Goal: Task Accomplishment & Management: Use online tool/utility

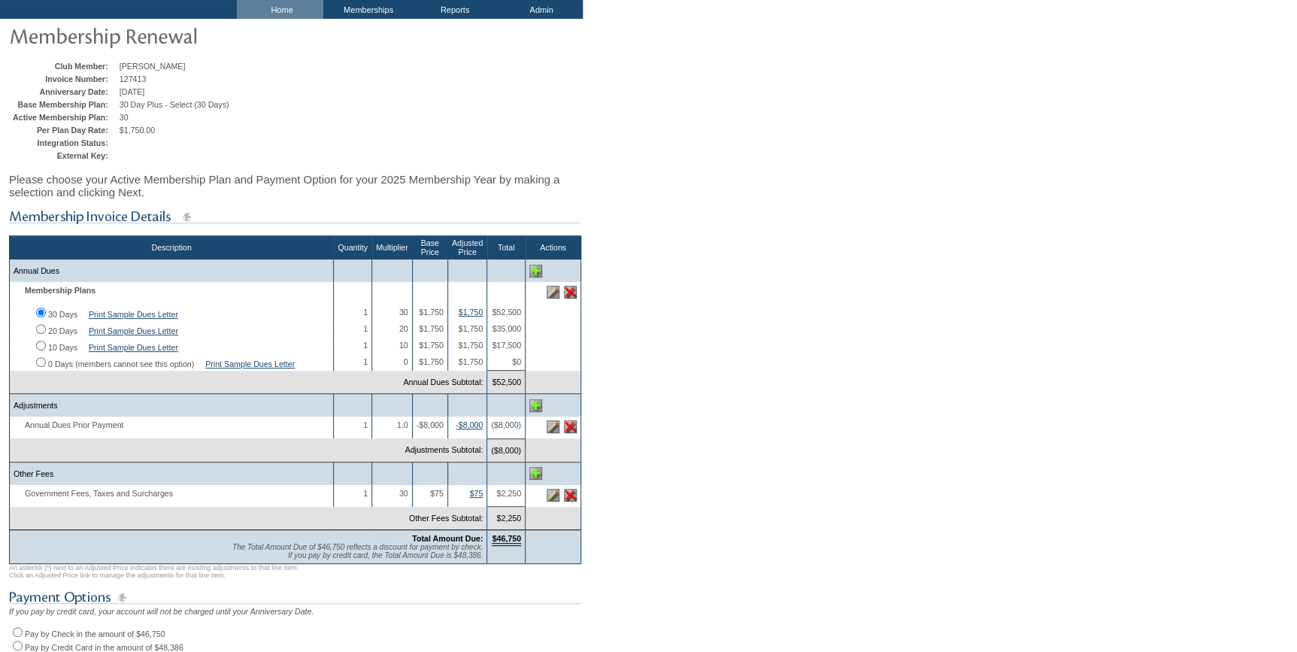
scroll to position [205, 0]
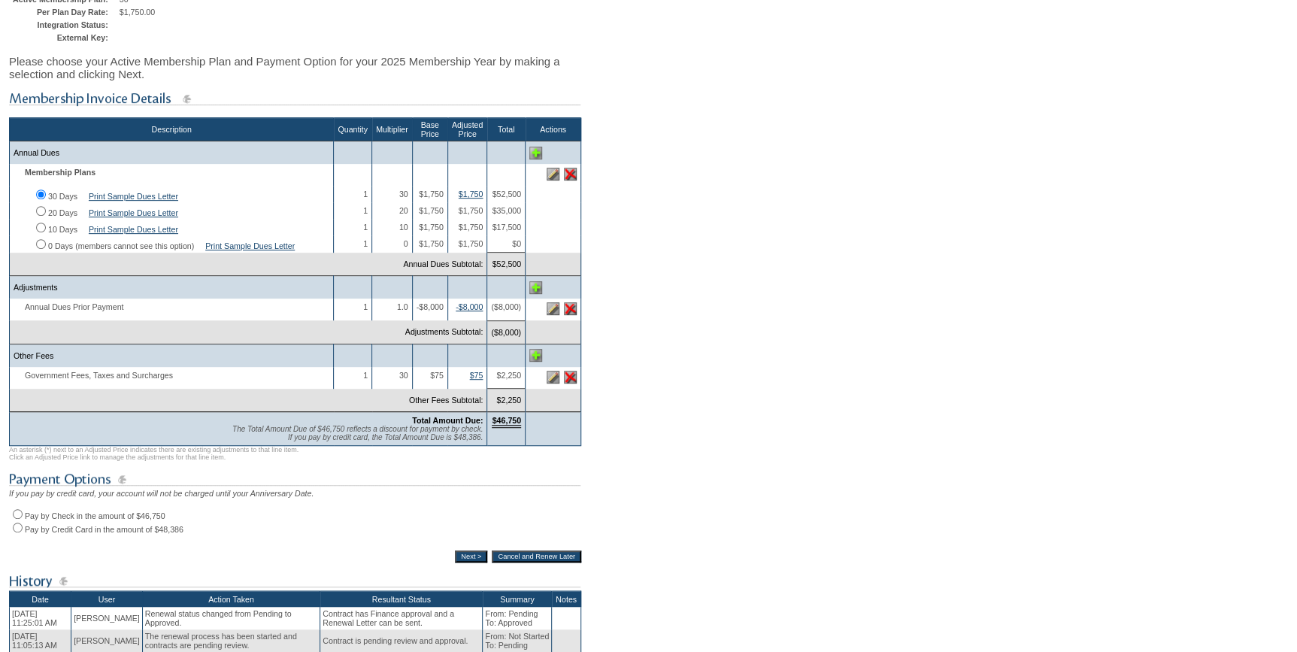
drag, startPoint x: 19, startPoint y: 531, endPoint x: 40, endPoint y: 532, distance: 21.1
click at [19, 519] on input "Pay by Check in the amount of $46,750" at bounding box center [18, 514] width 10 height 10
radio input "true"
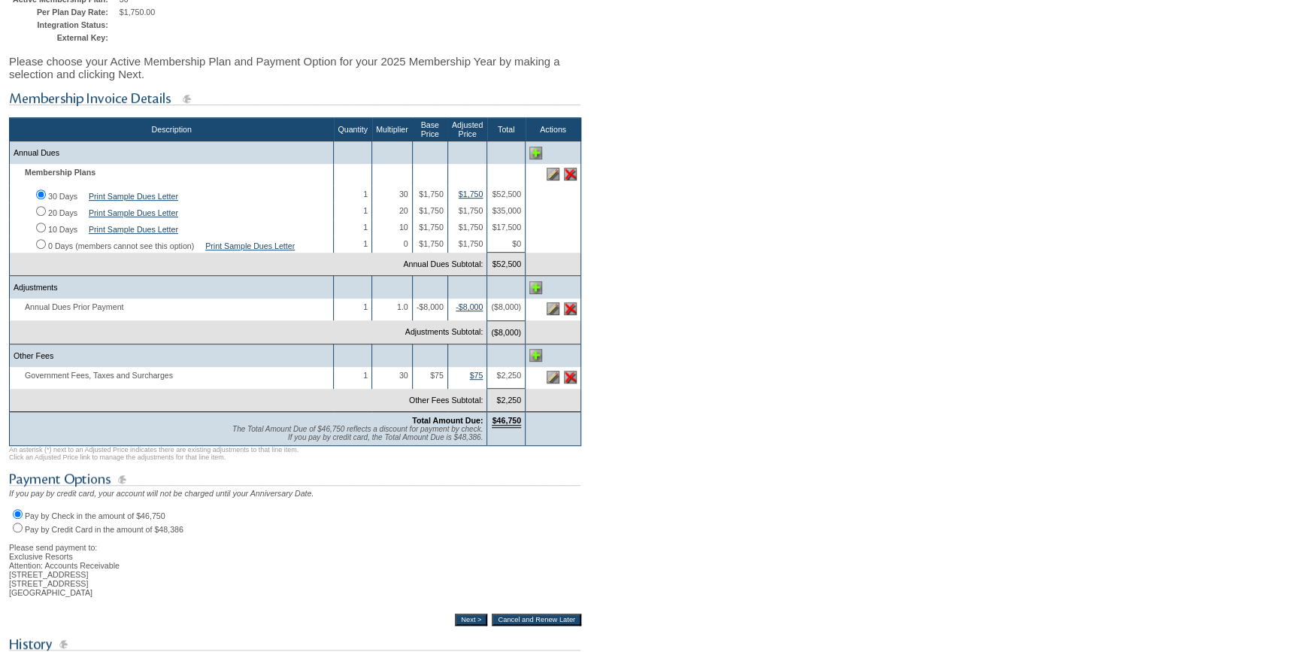
click at [461, 626] on input "Next >" at bounding box center [471, 620] width 32 height 12
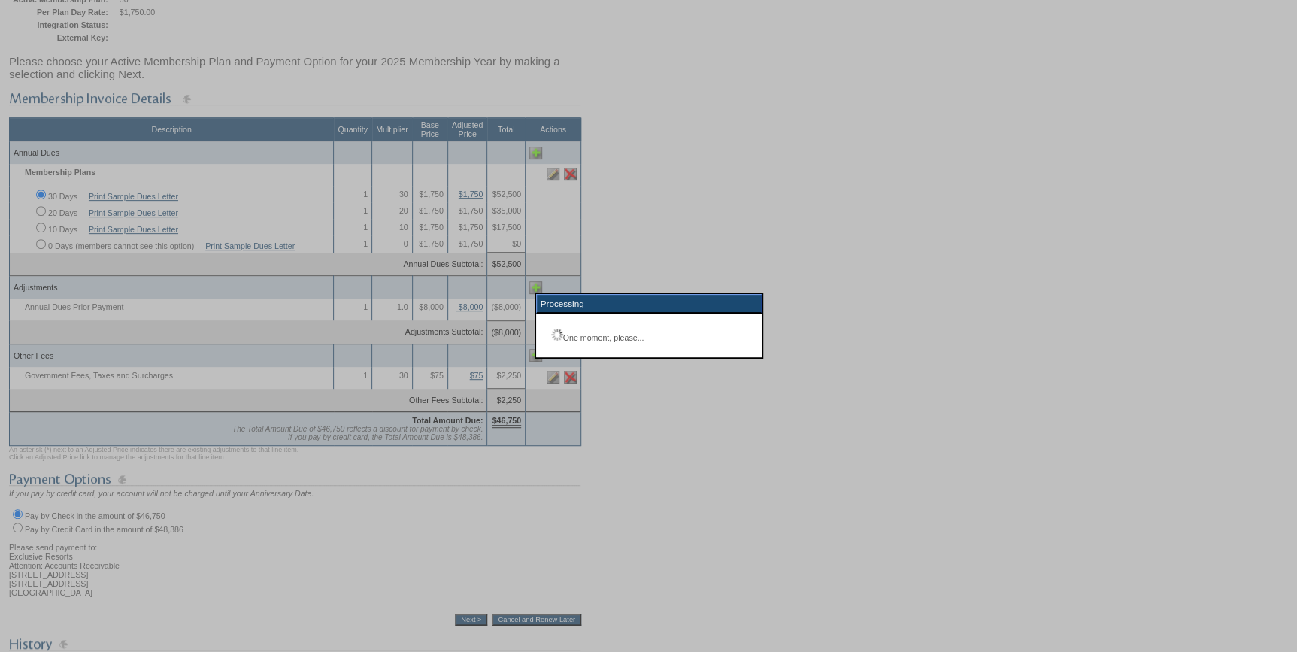
scroll to position [108, 0]
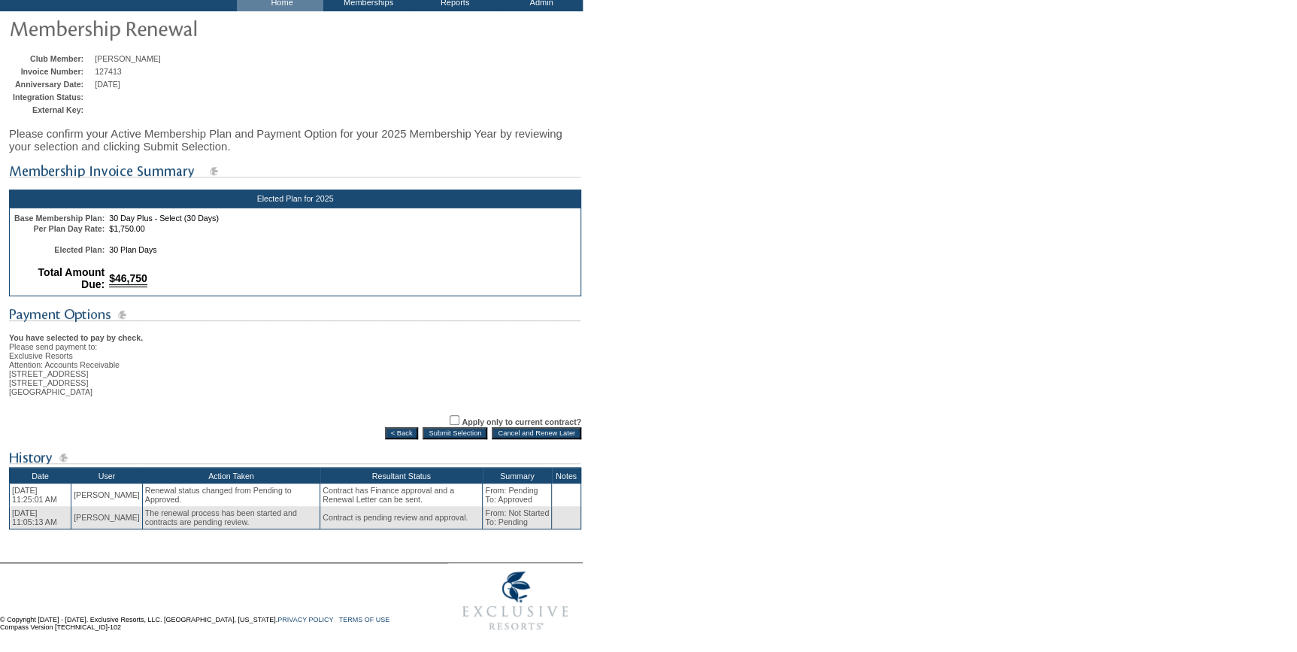
click at [456, 427] on input "Submit Selection" at bounding box center [455, 433] width 65 height 12
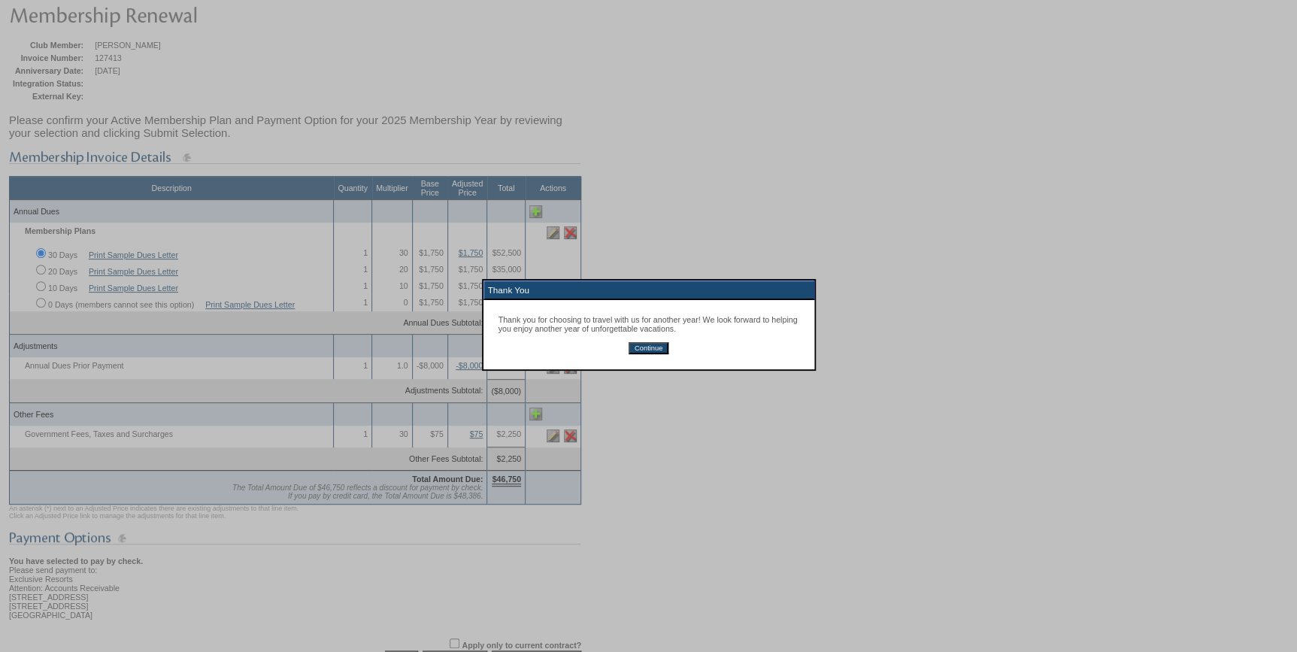
click at [642, 352] on input "Continue" at bounding box center [649, 348] width 40 height 12
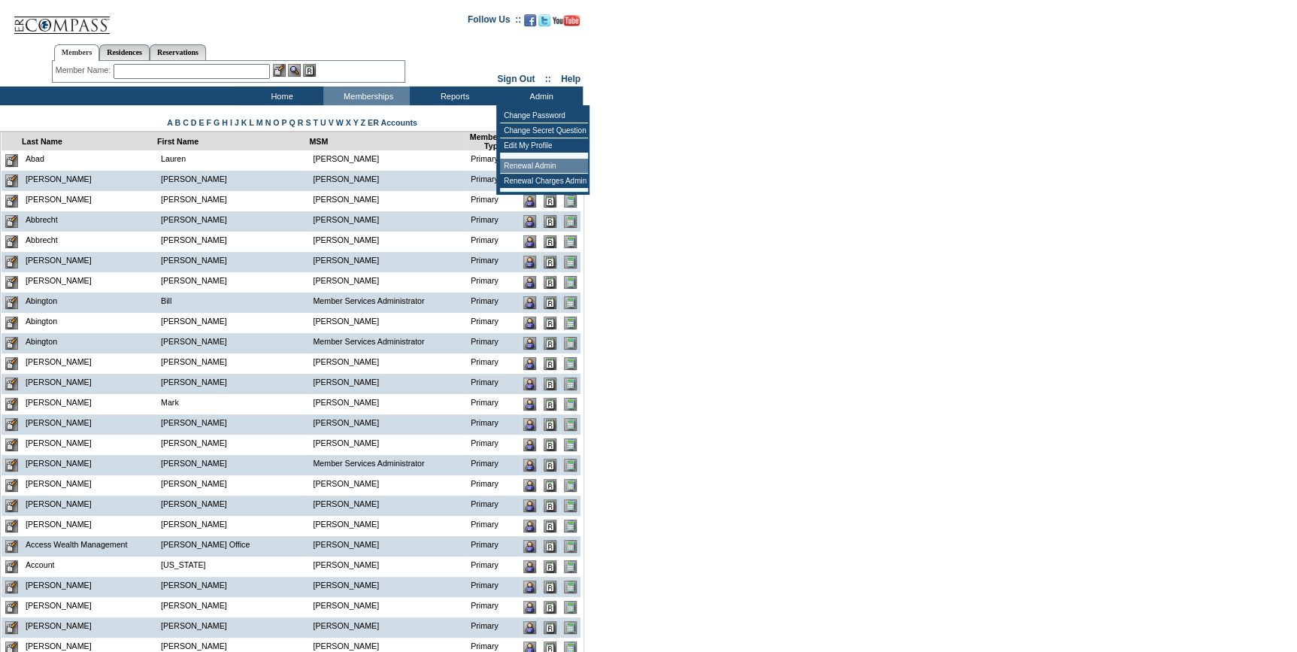
drag, startPoint x: 536, startPoint y: 161, endPoint x: 311, endPoint y: 251, distance: 242.9
click at [536, 165] on td "Renewal Admin" at bounding box center [544, 166] width 88 height 15
